Goal: Task Accomplishment & Management: Complete application form

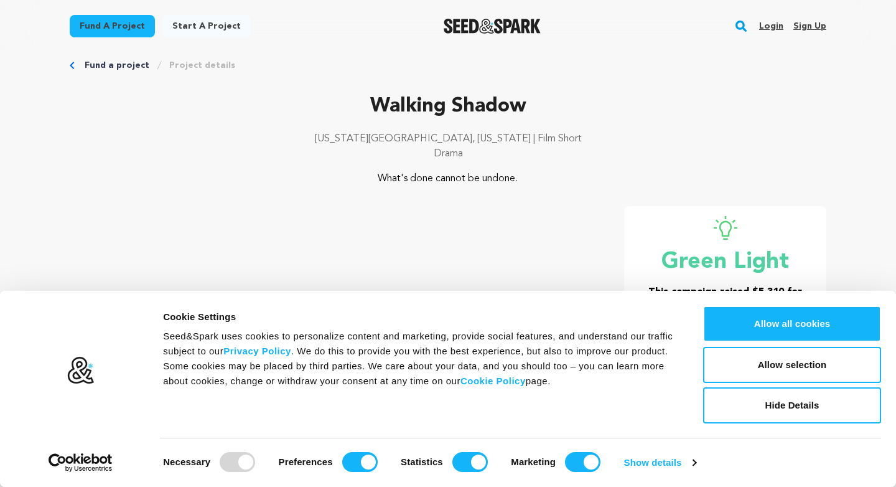
scroll to position [19, 0]
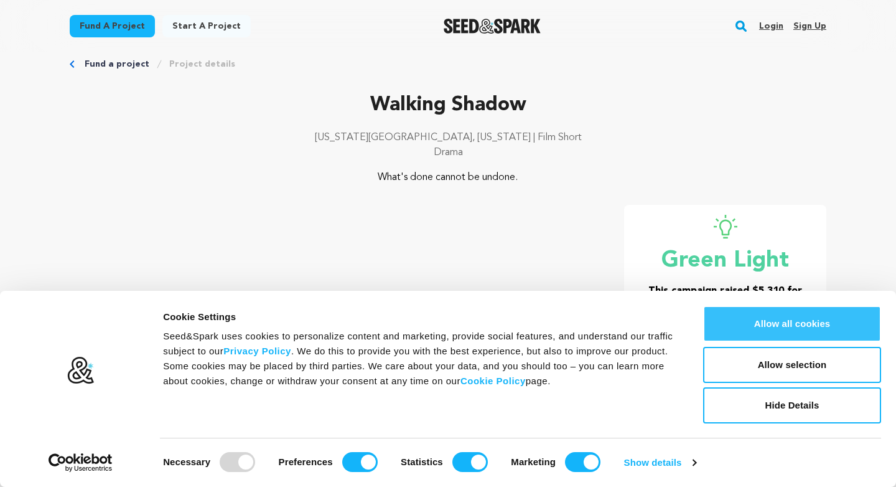
click at [765, 322] on button "Allow all cookies" at bounding box center [792, 324] width 178 height 36
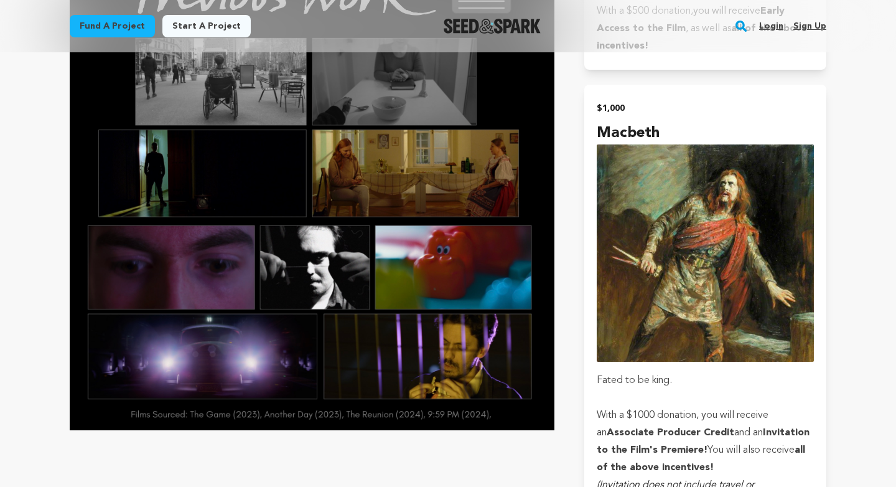
scroll to position [3759, 0]
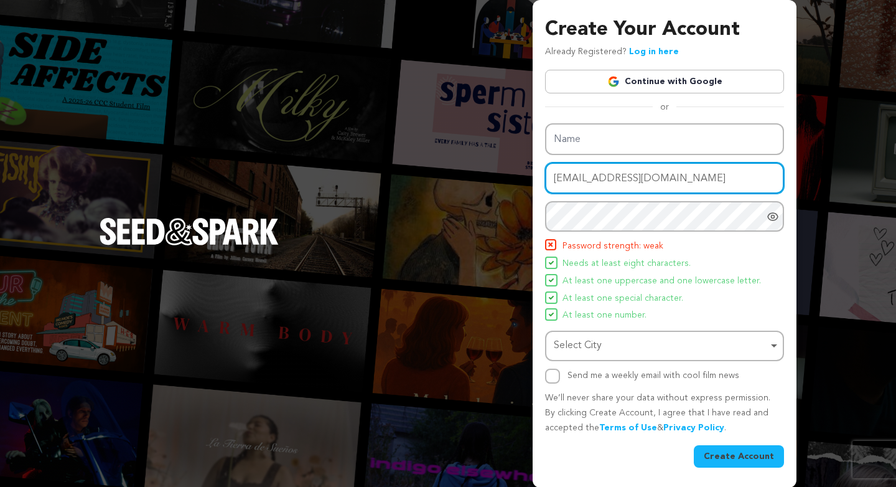
click at [617, 230] on div "Name Email address nitrateblooms@gmail.com Password Password must have at least…" at bounding box center [664, 253] width 239 height 260
click at [644, 173] on input "nitrateblooms@gmail.com" at bounding box center [664, 178] width 239 height 32
type input "nitrateblooms@gmail.com"
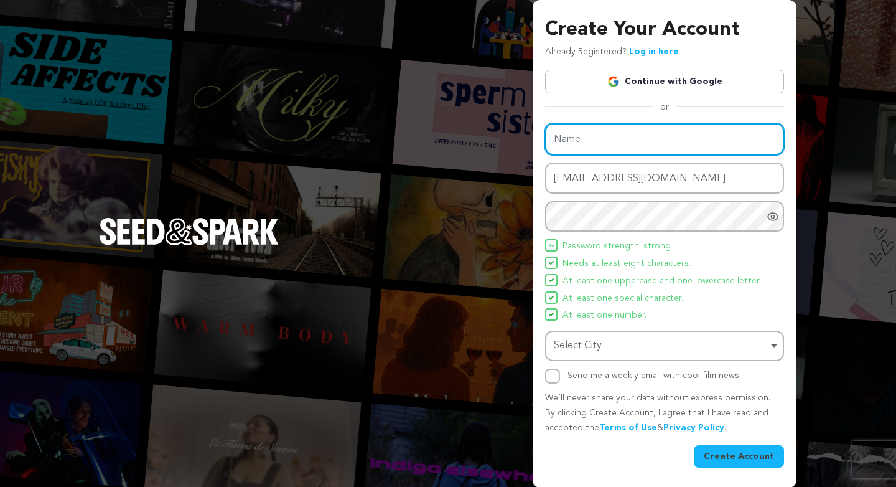
click at [638, 134] on input "Name" at bounding box center [664, 139] width 239 height 32
type input "Gabriel Busaneli E Silva"
click at [716, 351] on div "Select City Remove item" at bounding box center [661, 346] width 214 height 18
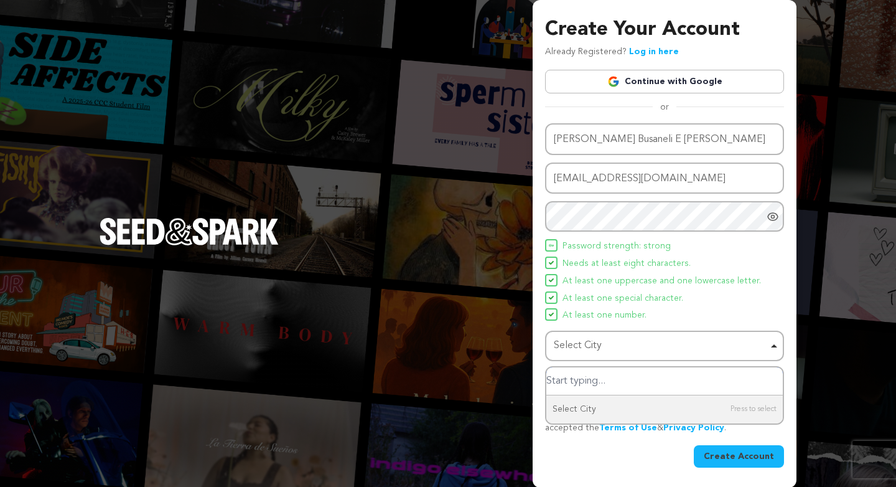
click at [632, 378] on input "Select City" at bounding box center [664, 381] width 236 height 28
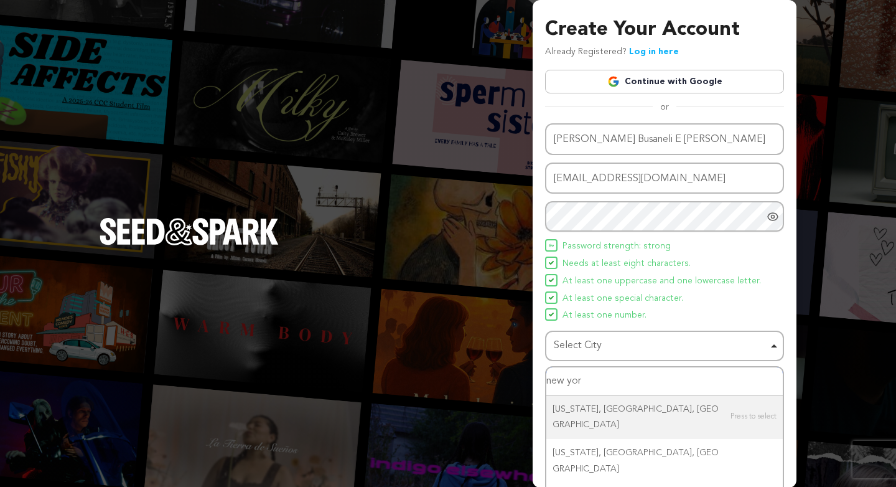
type input "new york"
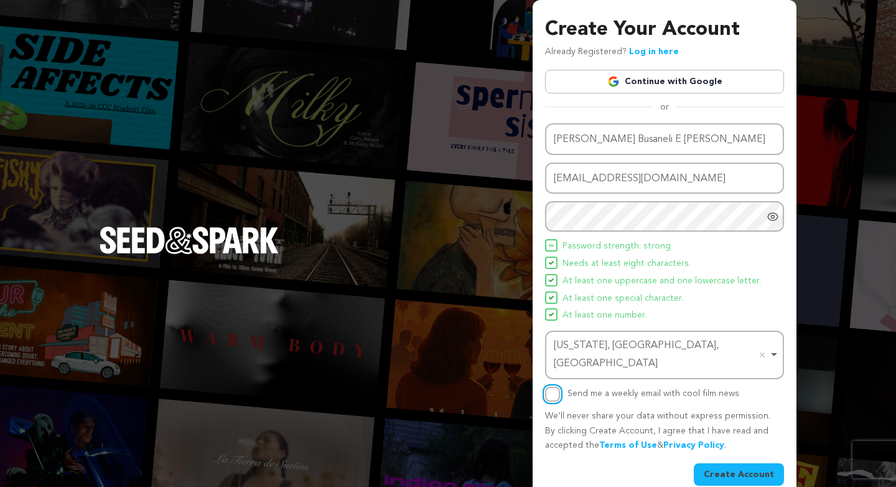
click at [549, 386] on input "Send me a weekly email with cool film news" at bounding box center [552, 393] width 15 height 15
checkbox input "true"
click at [752, 463] on button "Create Account" at bounding box center [739, 474] width 90 height 22
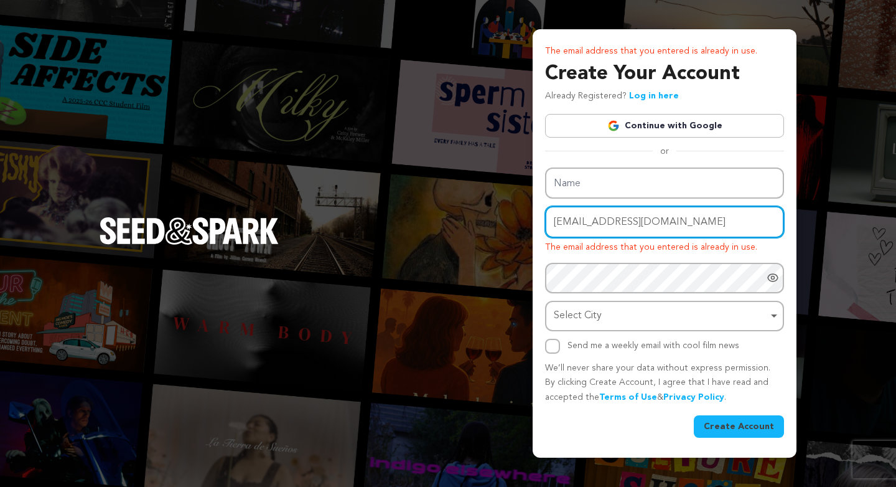
click at [635, 225] on div "Email address nitrateblooms@gmail.com The email address that you entered is alr…" at bounding box center [664, 230] width 239 height 49
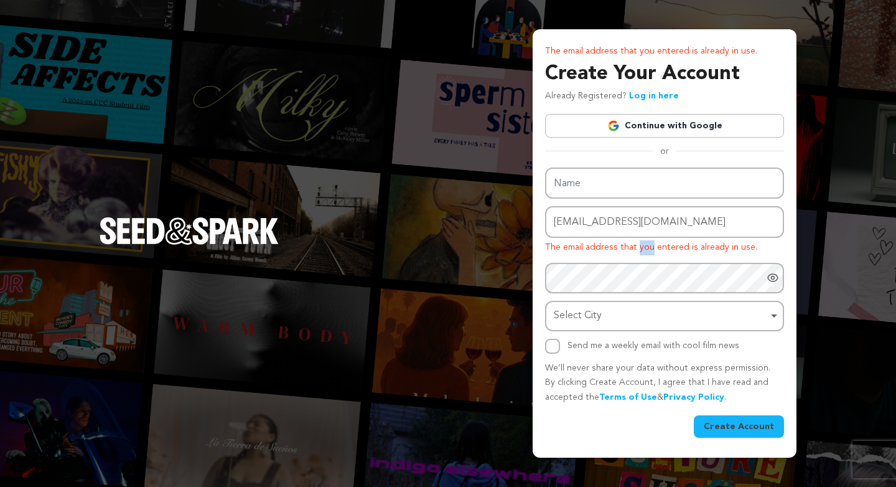
click at [635, 240] on p "The email address that you entered is already in use." at bounding box center [664, 247] width 239 height 15
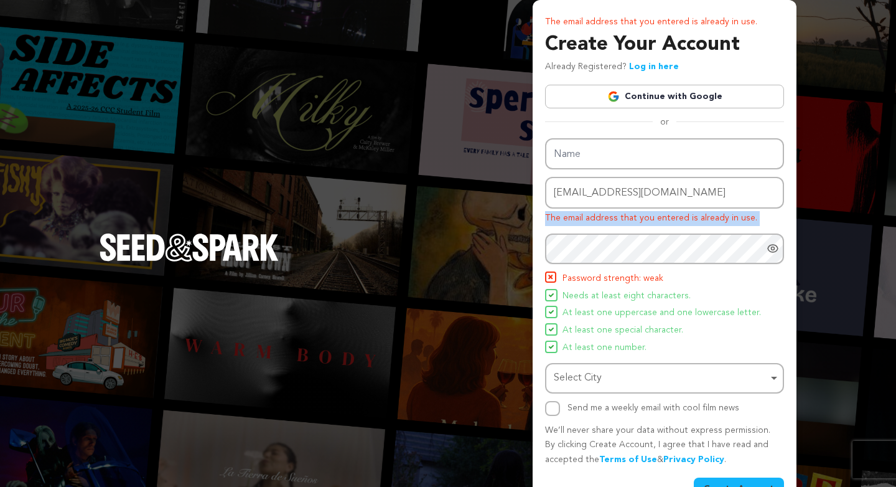
click at [635, 225] on p "The email address that you entered is already in use." at bounding box center [664, 218] width 239 height 15
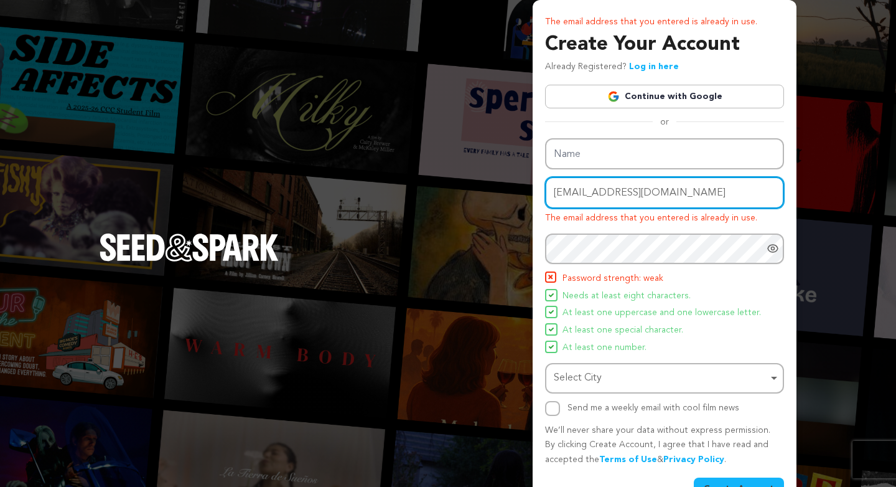
click at [632, 194] on input "nitrateblooms@gmail.com" at bounding box center [664, 193] width 239 height 32
type input "gb2671@nyu.edu"
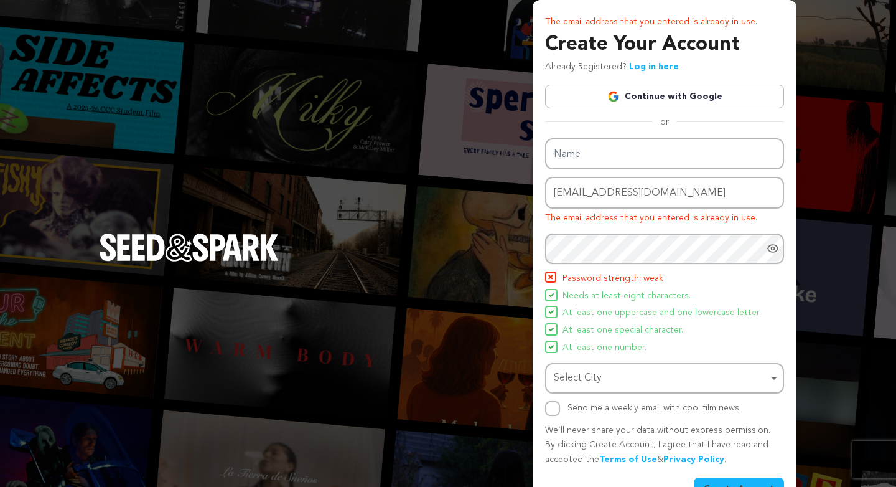
click at [771, 245] on icon "Show password as plain text. Warning: this will display your password on the sc…" at bounding box center [773, 248] width 12 height 12
click at [768, 284] on li "Password strength: strong" at bounding box center [664, 278] width 239 height 15
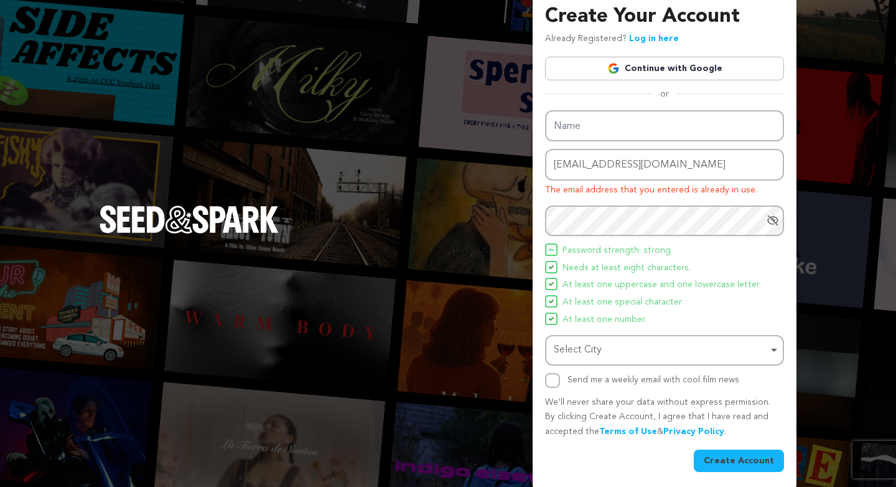
scroll to position [29, 0]
click at [711, 353] on div "Select City Remove item" at bounding box center [661, 349] width 214 height 18
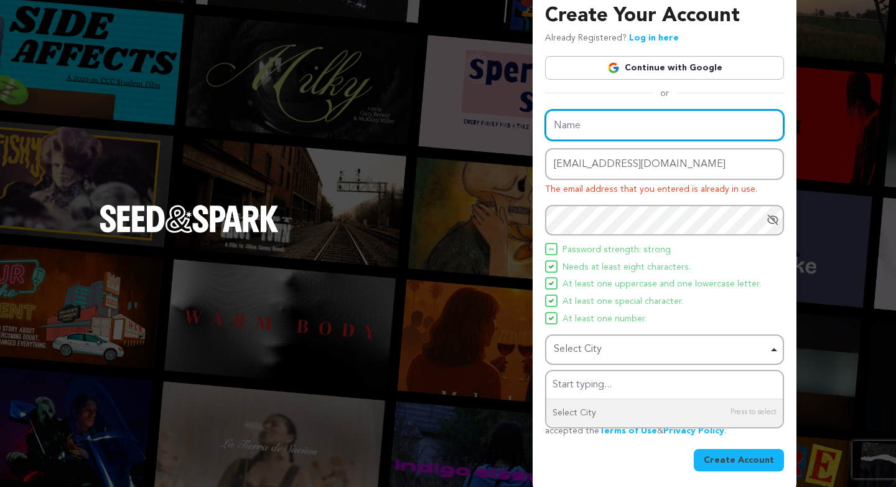
click at [648, 125] on input "Name" at bounding box center [664, 126] width 239 height 32
type input "Gabriel Busaneli E Silva"
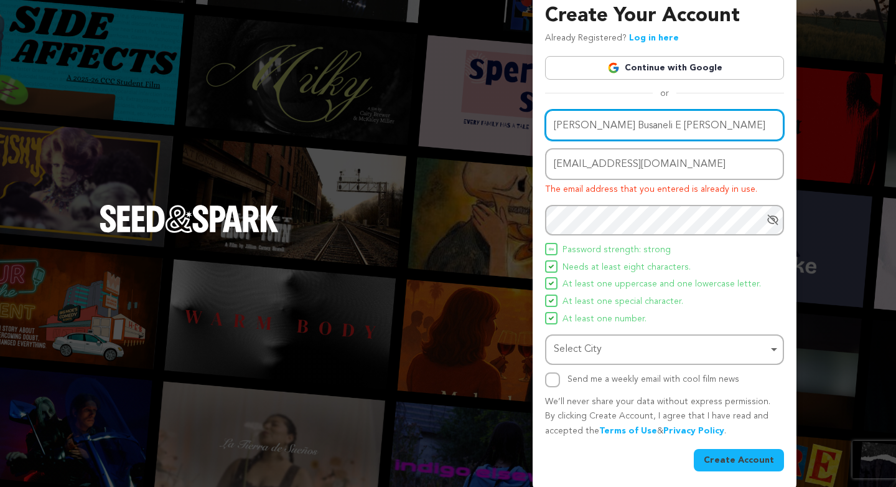
click at [638, 353] on div "Select City Remove item" at bounding box center [661, 349] width 214 height 18
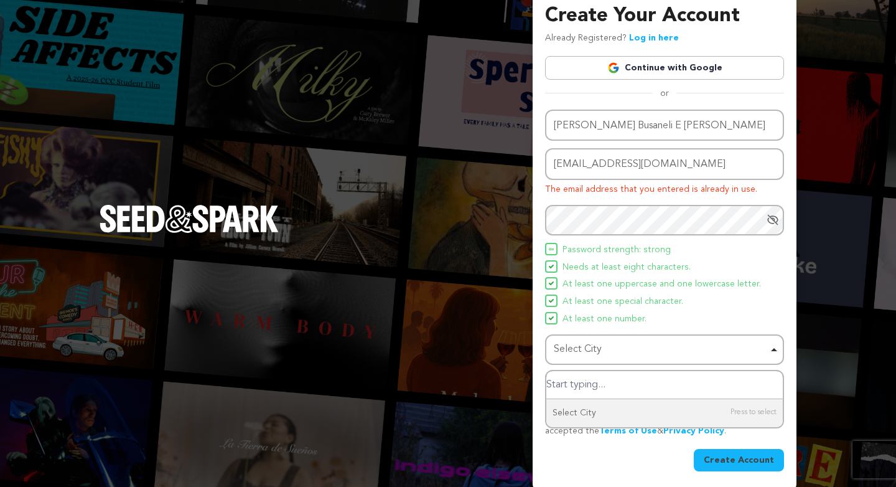
click at [626, 390] on input "Select City" at bounding box center [664, 385] width 236 height 28
type input "B"
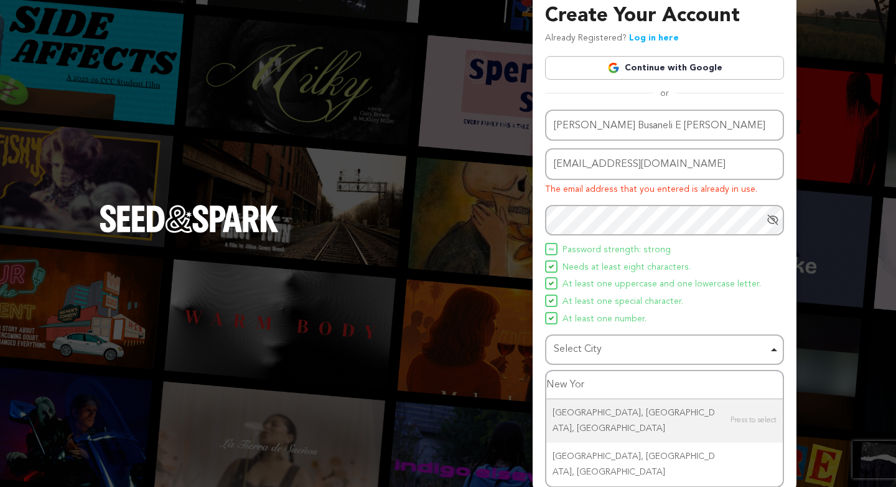
type input "[US_STATE]"
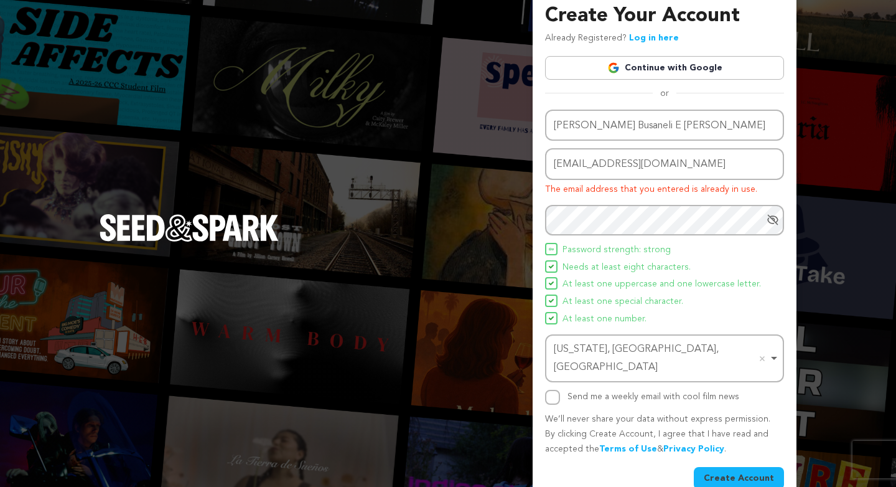
click at [741, 467] on button "Create Account" at bounding box center [739, 478] width 90 height 22
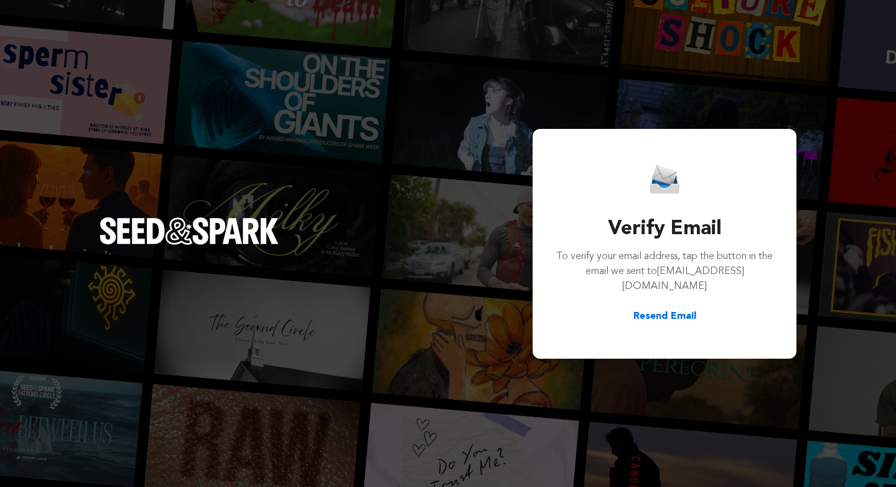
click at [665, 309] on button "Resend Email" at bounding box center [664, 316] width 63 height 15
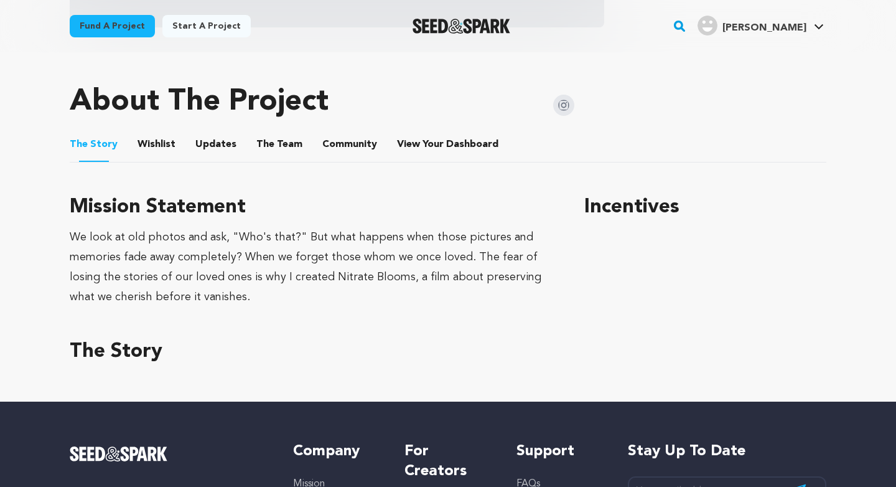
scroll to position [545, 0]
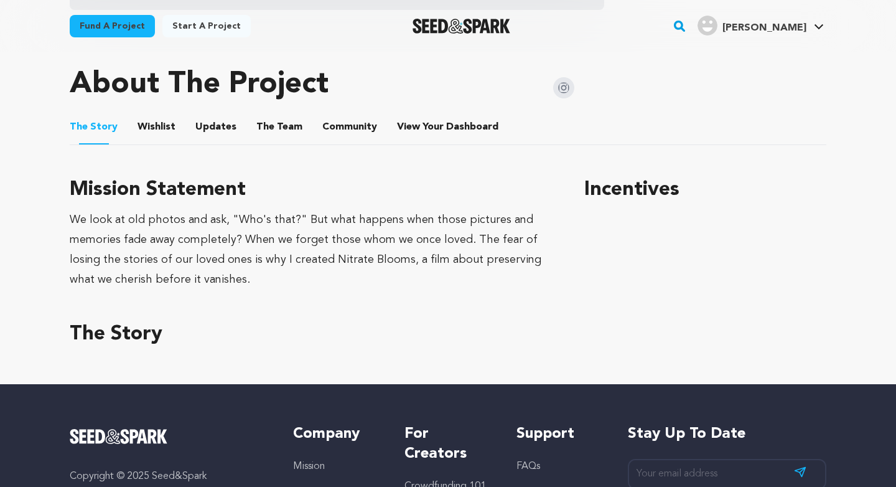
click at [103, 474] on p "Copyright © 2025 Seed&Spark" at bounding box center [169, 476] width 199 height 15
